Goal: Information Seeking & Learning: Learn about a topic

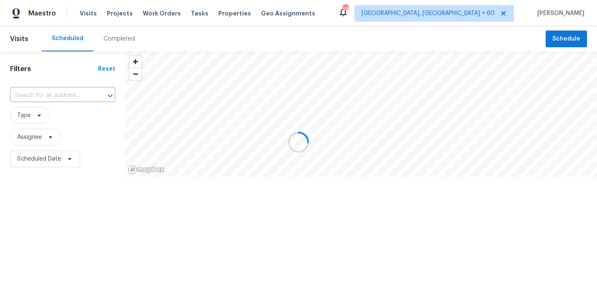
click at [109, 43] on div at bounding box center [298, 142] width 597 height 284
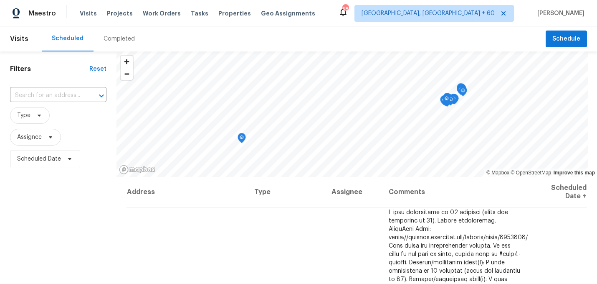
click at [109, 43] on div "Completed" at bounding box center [119, 38] width 51 height 25
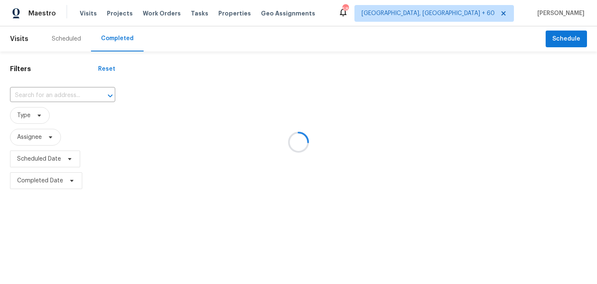
click at [68, 96] on div at bounding box center [298, 142] width 597 height 284
click at [66, 94] on div at bounding box center [298, 142] width 597 height 284
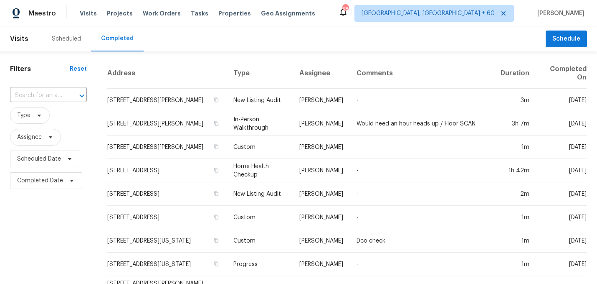
click at [66, 94] on div at bounding box center [76, 96] width 22 height 12
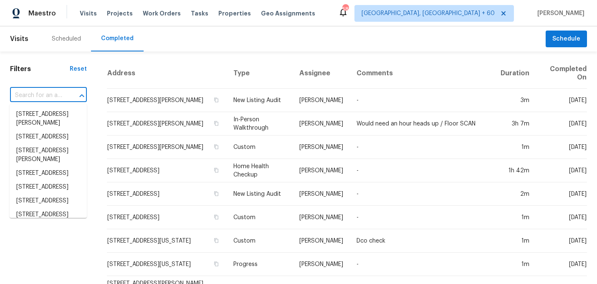
paste input "[STREET_ADDRESS]"
type input "[STREET_ADDRESS]"
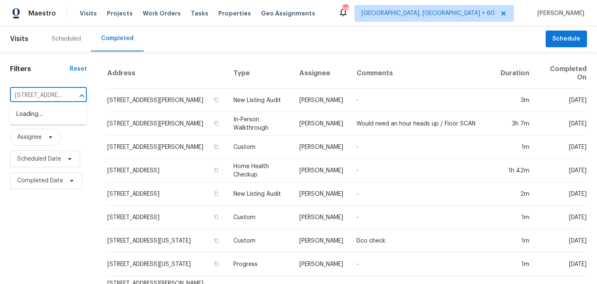
scroll to position [0, 54]
click at [58, 114] on li "[STREET_ADDRESS]" at bounding box center [48, 114] width 77 height 14
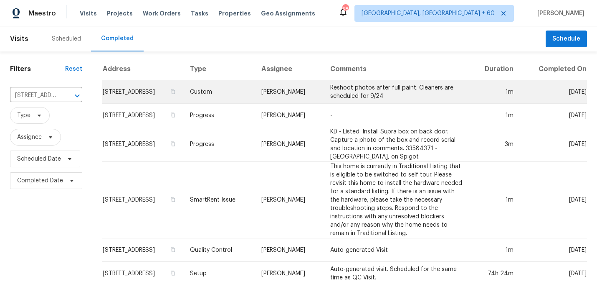
click at [165, 88] on td "[STREET_ADDRESS]" at bounding box center [142, 91] width 81 height 23
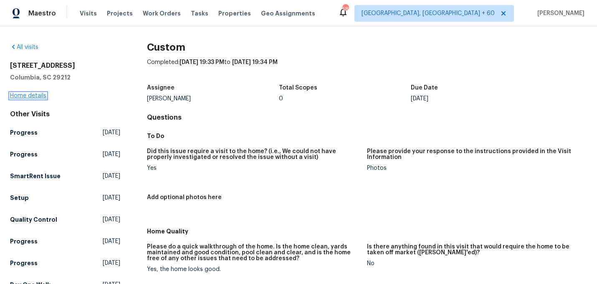
click at [35, 96] on link "Home details" at bounding box center [28, 96] width 36 height 6
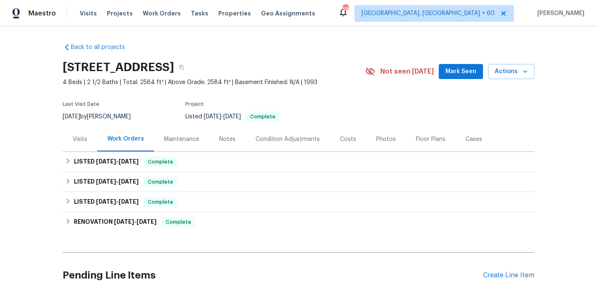
click at [387, 142] on div "Photos" at bounding box center [386, 139] width 20 height 8
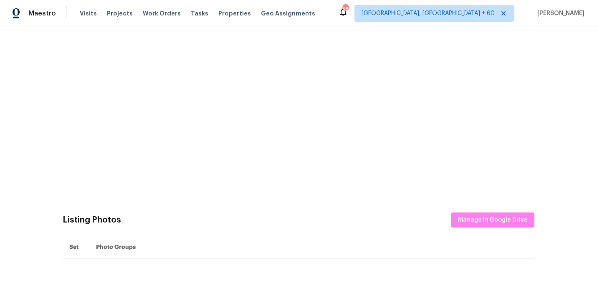
scroll to position [147, 0]
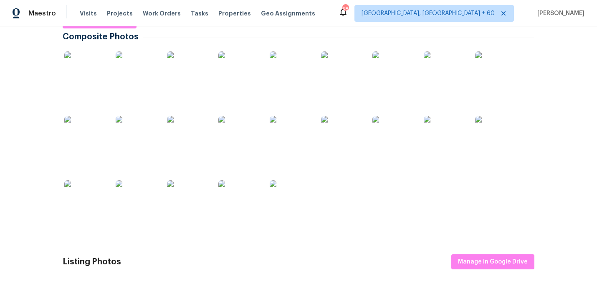
click at [287, 202] on img at bounding box center [291, 201] width 42 height 42
